Goal: Information Seeking & Learning: Learn about a topic

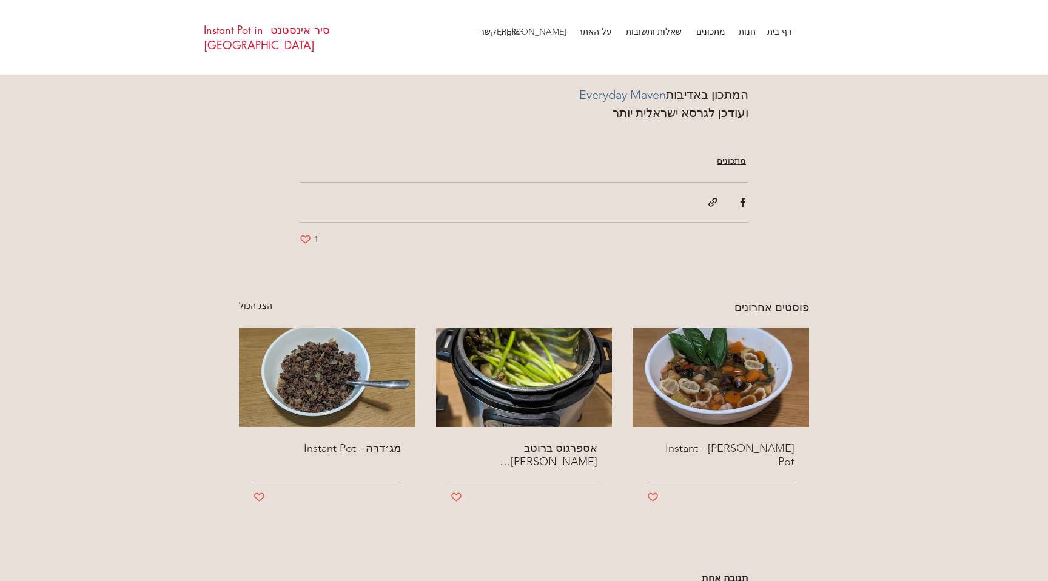
scroll to position [2087, 0]
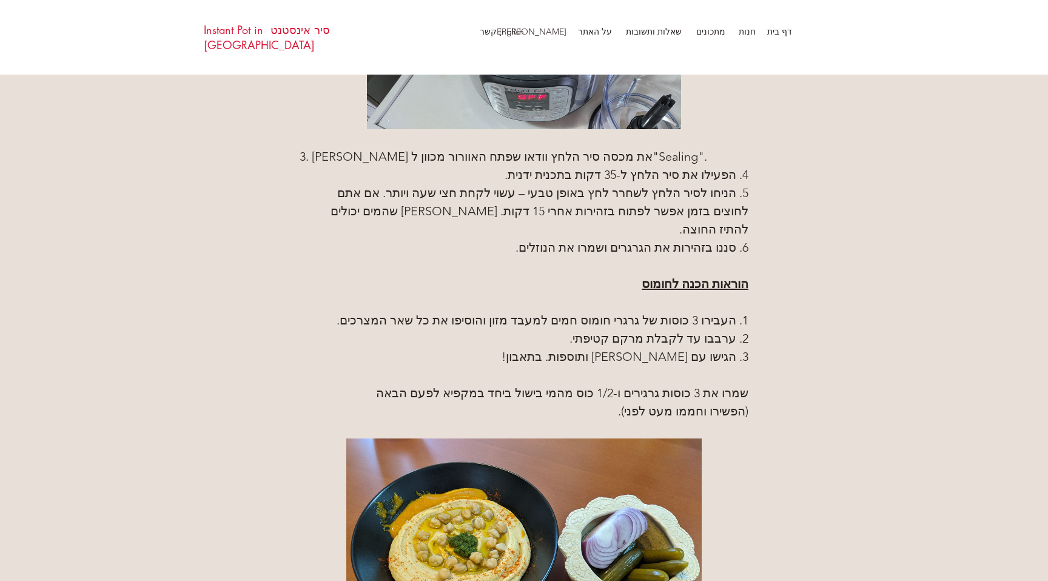
scroll to position [1469, 0]
